Goal: Task Accomplishment & Management: Manage account settings

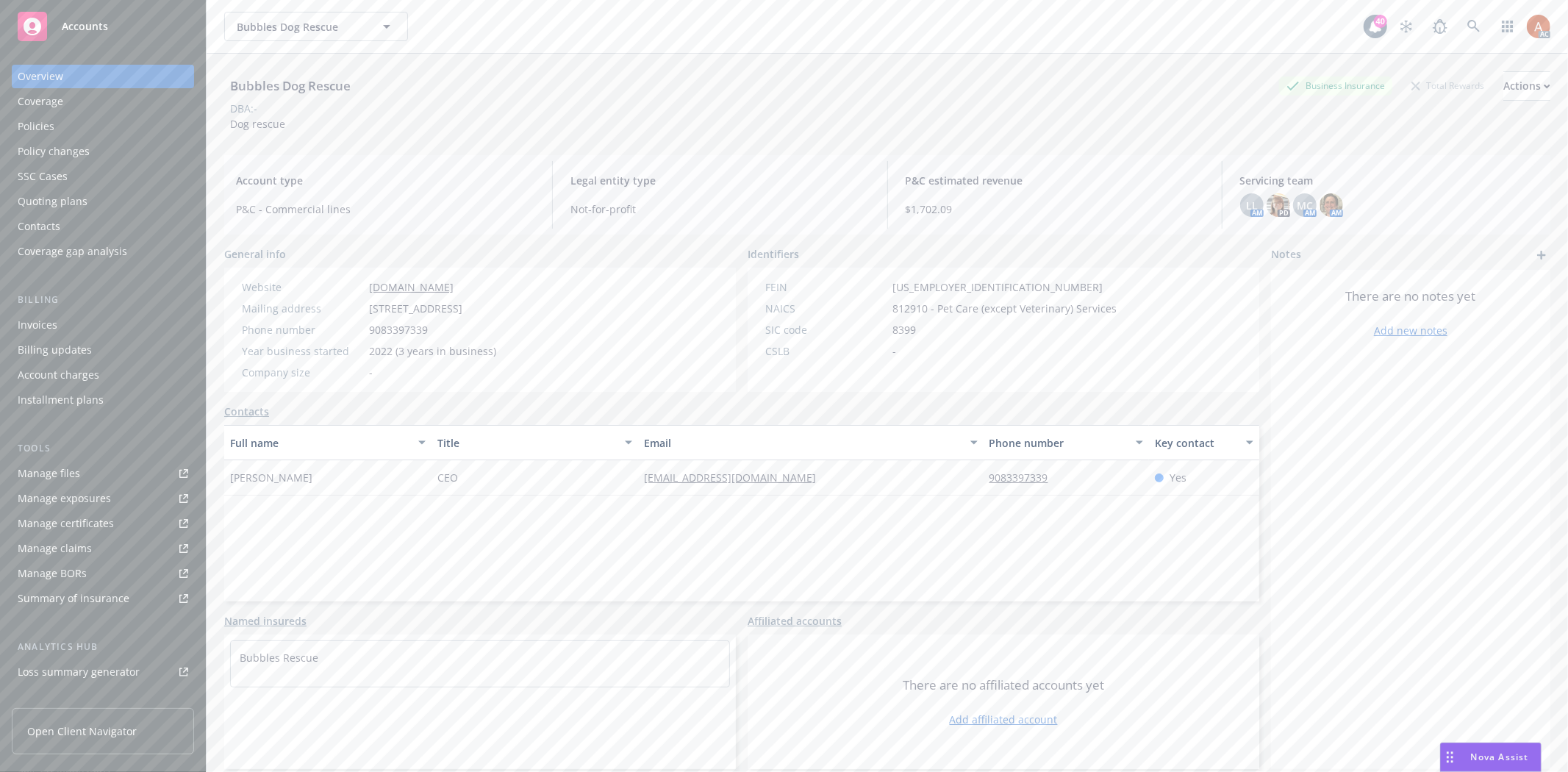
click at [45, 118] on div "Policies" at bounding box center [36, 126] width 37 height 23
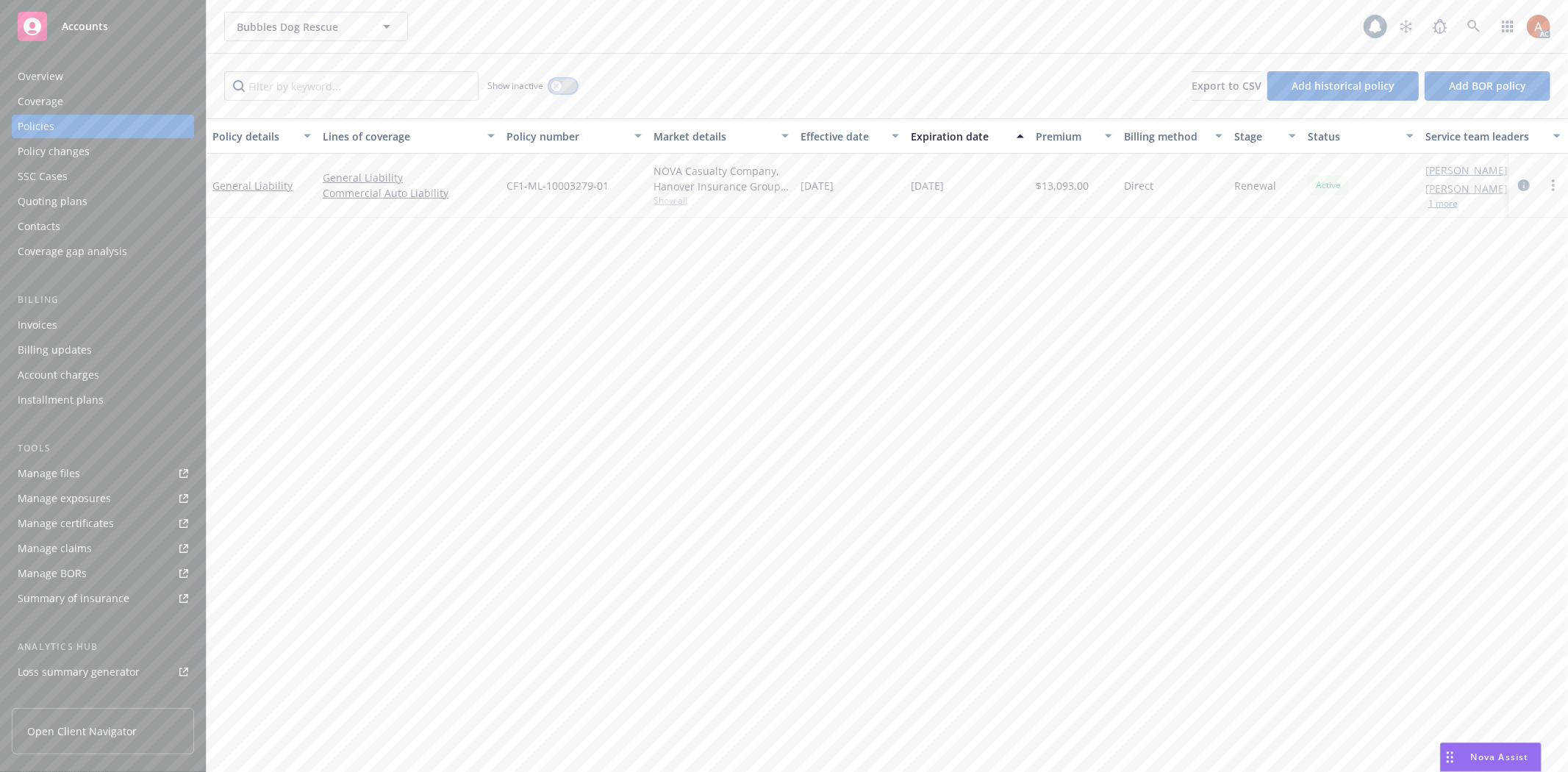
click at [556, 90] on div "button" at bounding box center [556, 86] width 10 height 10
click at [829, 141] on div "Effective date" at bounding box center [841, 136] width 82 height 16
drag, startPoint x: 805, startPoint y: 188, endPoint x: 1107, endPoint y: 180, distance: 302.1
click at [1107, 180] on div "General Liability General Liability Commercial Auto Liability CF1-ML-10003279-0…" at bounding box center [916, 185] width 1419 height 64
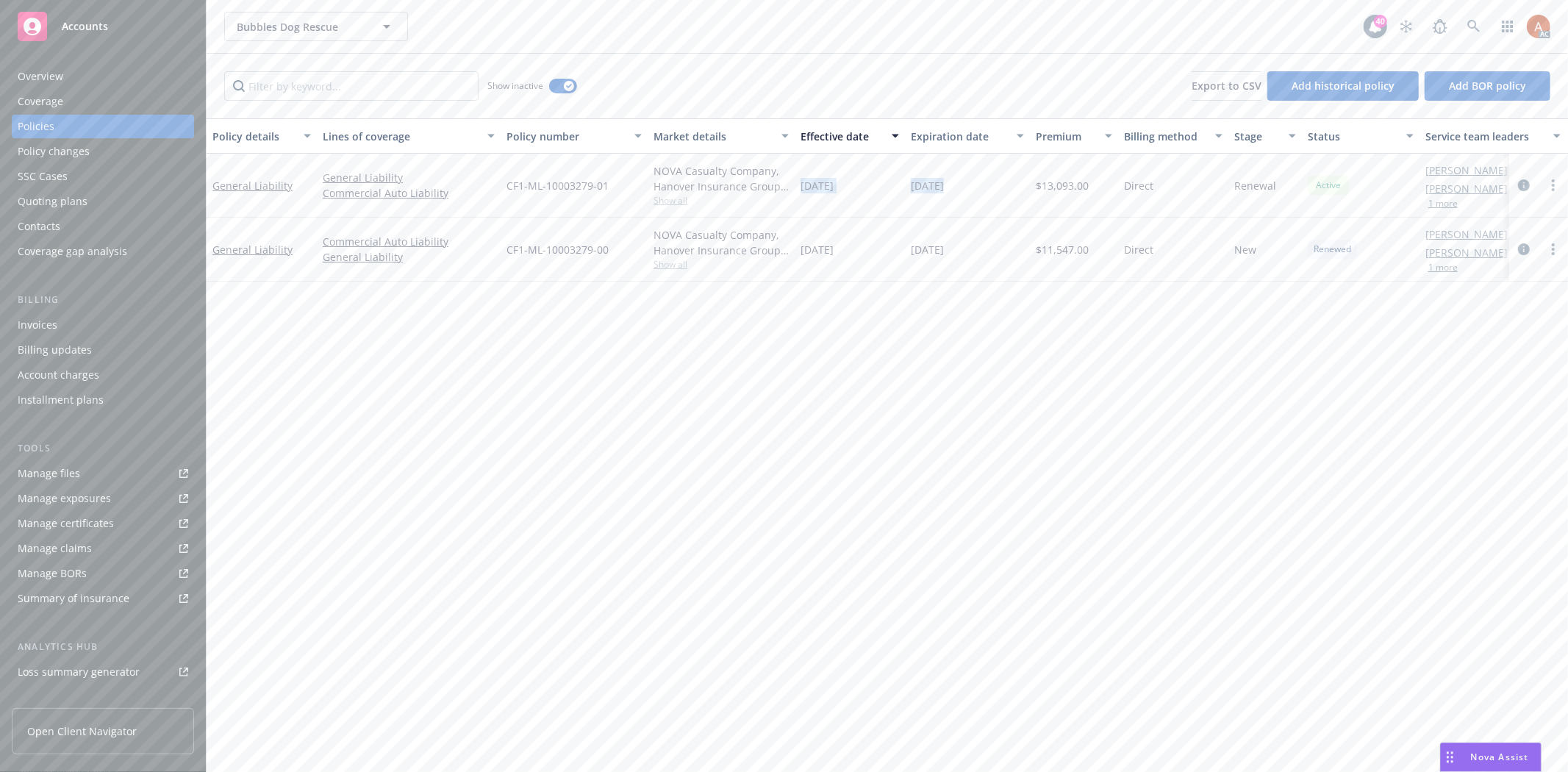
click at [41, 79] on div "Overview" at bounding box center [40, 76] width 46 height 23
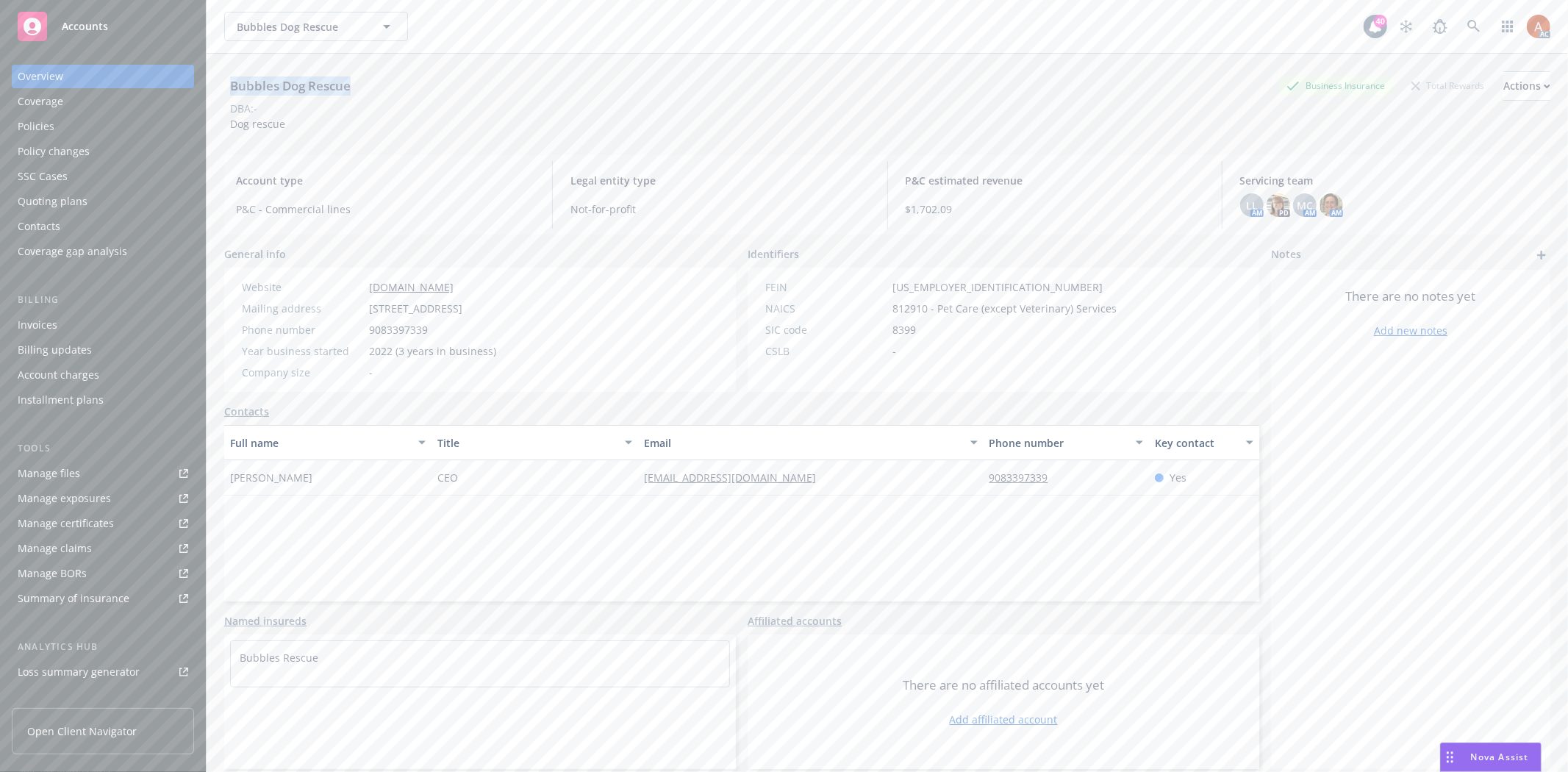
drag, startPoint x: 233, startPoint y: 83, endPoint x: 348, endPoint y: 85, distance: 115.0
click at [348, 85] on div "Bubbles Dog Rescue" at bounding box center [290, 86] width 132 height 20
copy div "Bubbles Dog Rescue"
click at [60, 581] on div "Service team" at bounding box center [49, 584] width 63 height 23
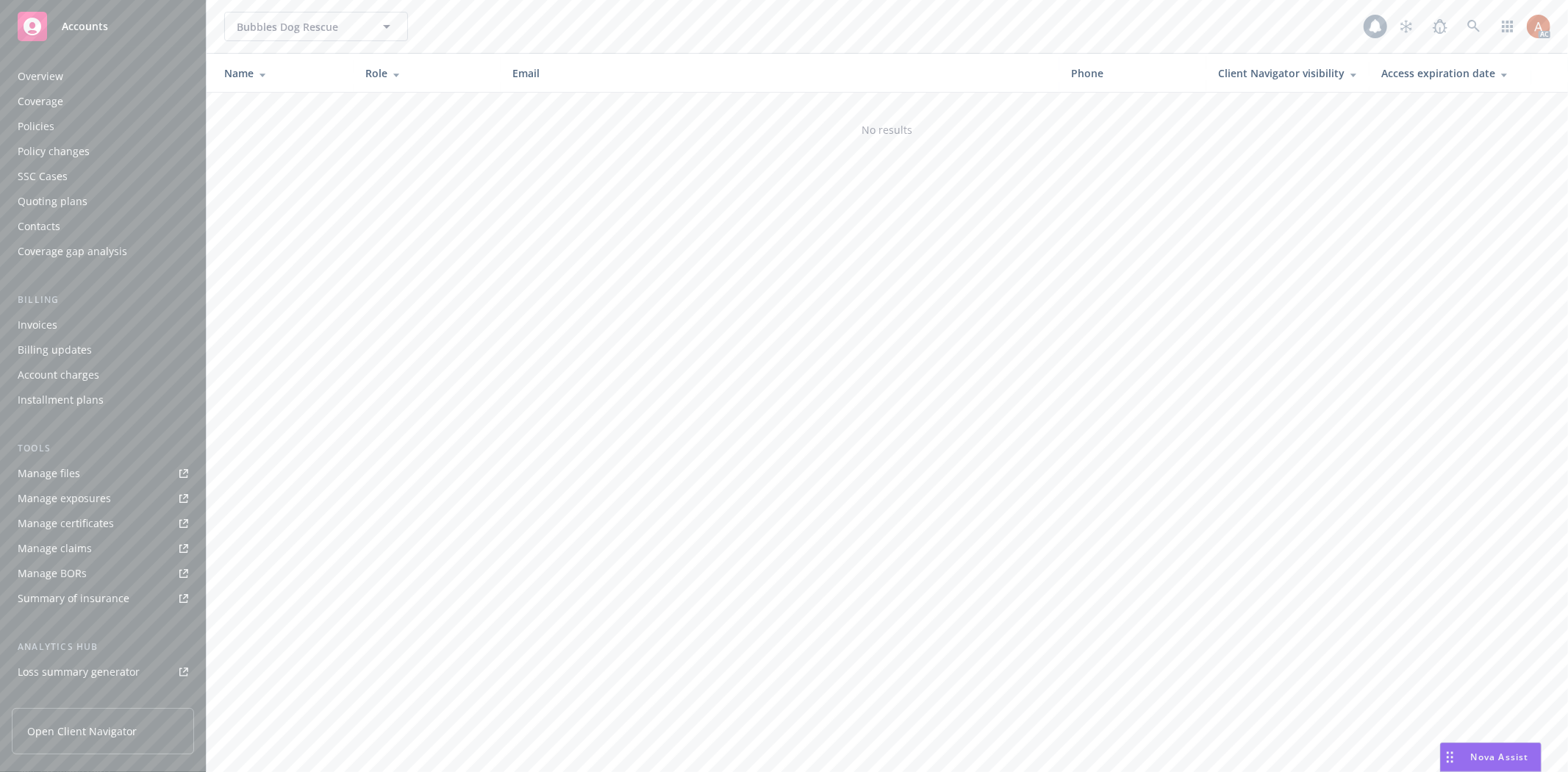
scroll to position [160, 0]
